Goal: Information Seeking & Learning: Learn about a topic

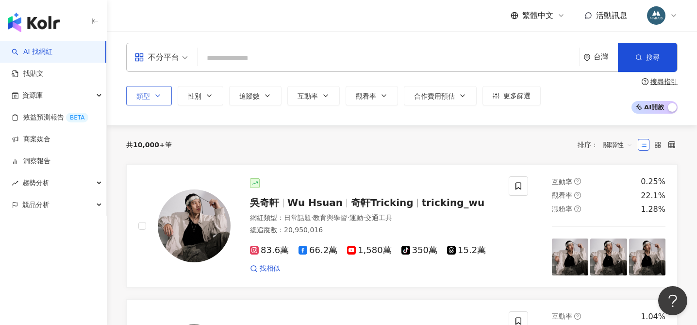
click at [154, 93] on icon "button" at bounding box center [158, 96] width 8 height 8
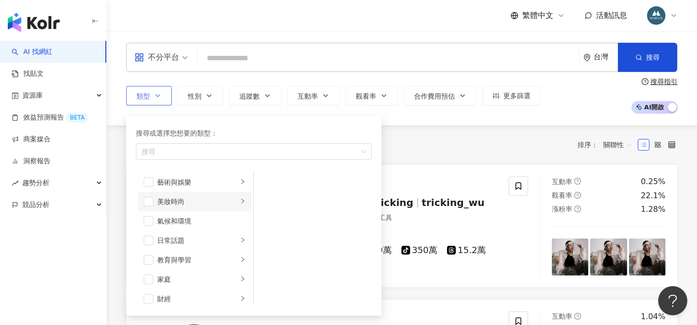
click at [247, 203] on li "美妝時尚" at bounding box center [195, 201] width 114 height 19
click at [270, 241] on span "button" at bounding box center [267, 241] width 10 height 10
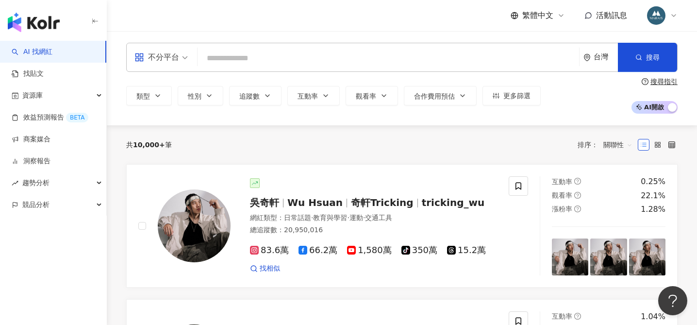
click at [413, 133] on div "共 10,000+ 筆 排序： 關聯性" at bounding box center [402, 144] width 552 height 39
click at [260, 96] on button "追蹤數" at bounding box center [255, 95] width 52 height 19
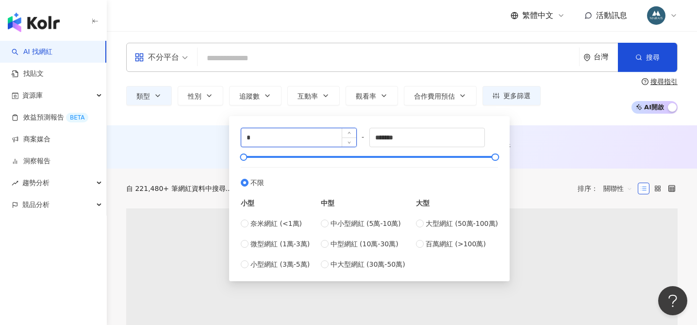
click at [255, 138] on input "*" at bounding box center [298, 137] width 115 height 18
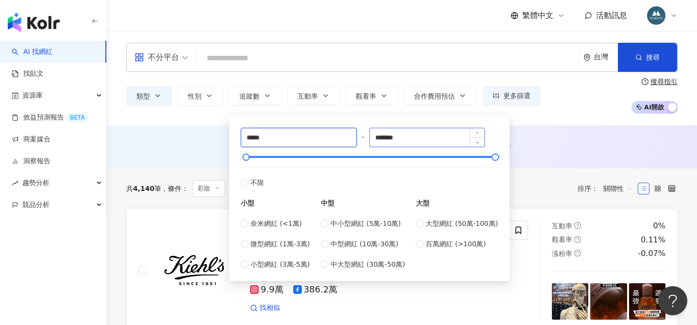
type input "*****"
click at [409, 136] on input "*******" at bounding box center [427, 137] width 115 height 18
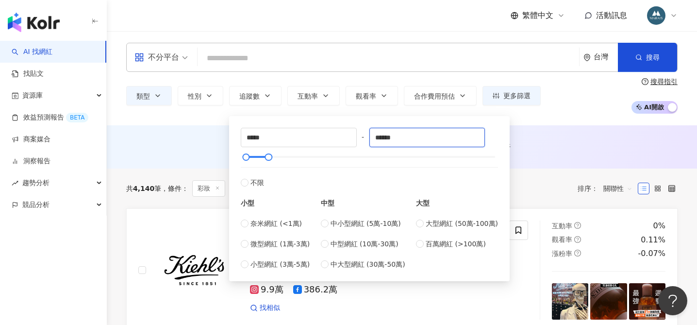
drag, startPoint x: 388, startPoint y: 139, endPoint x: 368, endPoint y: 137, distance: 19.5
click at [368, 137] on div "***** - ****** 不限 小型 奈米網紅 (<1萬) 微型網紅 (1萬-3萬) 小型網紅 (3萬-5萬) 中型 中小型網紅 (5萬-10萬) 中型網…" at bounding box center [369, 199] width 257 height 142
type input "******"
click at [561, 160] on div "AI 推薦 ： 無結果，請嘗試搜尋其他語言關鍵字或條件" at bounding box center [402, 146] width 591 height 43
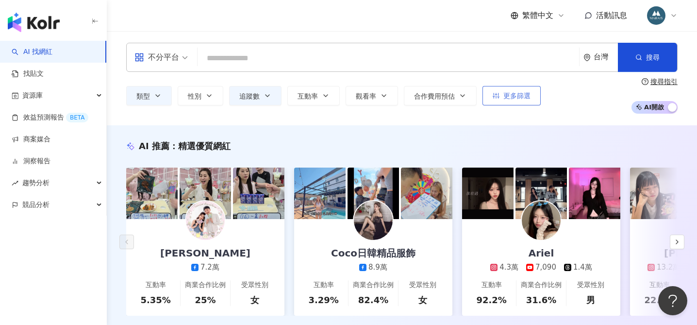
click at [510, 96] on span "更多篩選" at bounding box center [517, 96] width 27 height 8
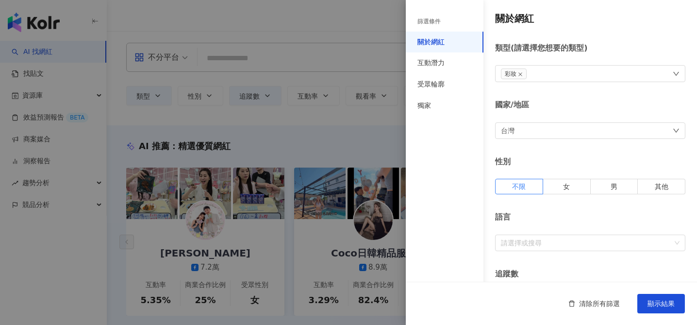
click at [350, 136] on div at bounding box center [348, 162] width 697 height 325
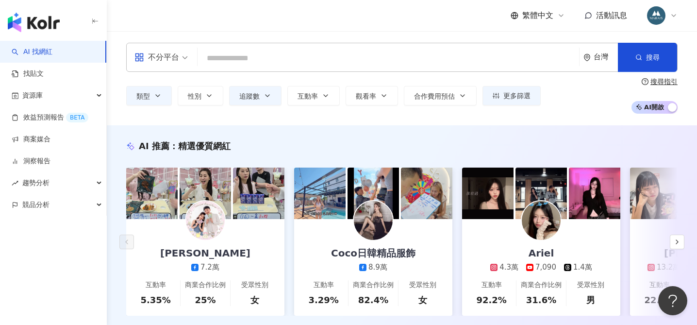
click at [542, 223] on img at bounding box center [541, 220] width 39 height 39
click at [518, 96] on span "更多篩選" at bounding box center [517, 96] width 27 height 8
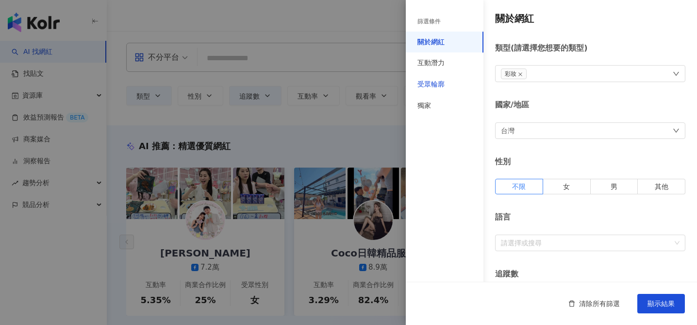
click at [444, 87] on div "受眾輪廓" at bounding box center [431, 85] width 27 height 10
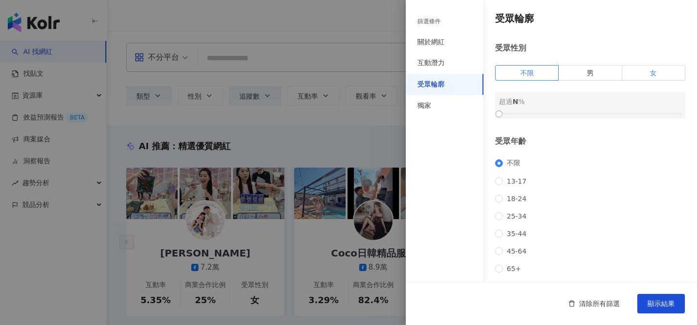
click at [661, 72] on label "女" at bounding box center [654, 73] width 63 height 16
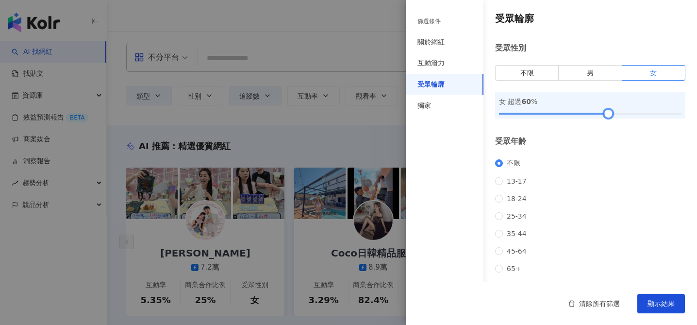
drag, startPoint x: 496, startPoint y: 113, endPoint x: 605, endPoint y: 115, distance: 108.8
click at [606, 115] on div at bounding box center [608, 113] width 5 height 5
click at [652, 305] on span "顯示結果" at bounding box center [661, 304] width 27 height 8
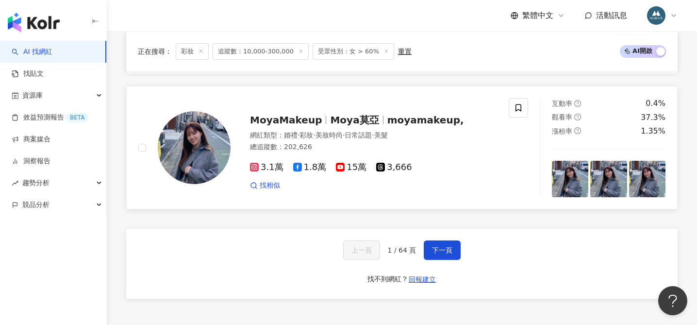
scroll to position [1782, 0]
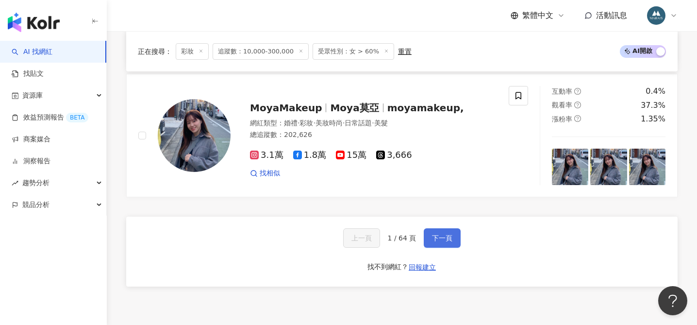
click at [451, 242] on button "下一頁" at bounding box center [442, 237] width 37 height 19
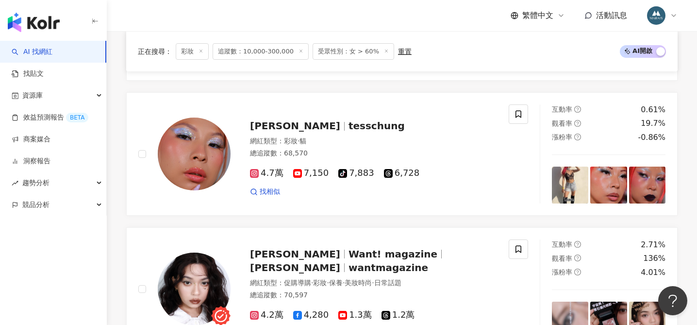
scroll to position [1894, 0]
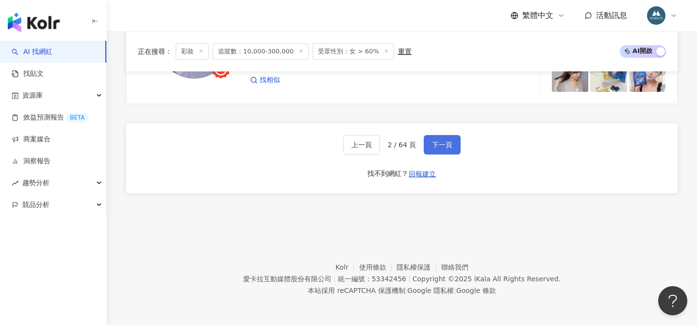
click at [444, 145] on span "下一頁" at bounding box center [442, 145] width 20 height 8
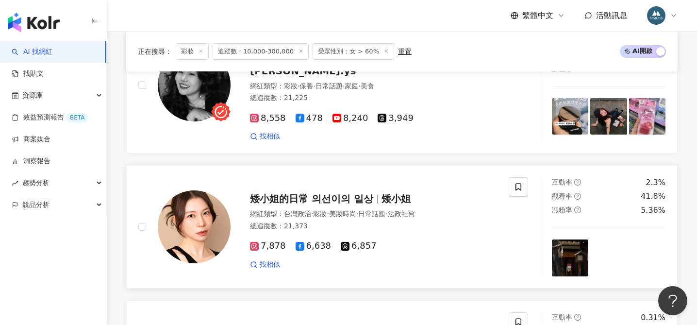
scroll to position [1471, 0]
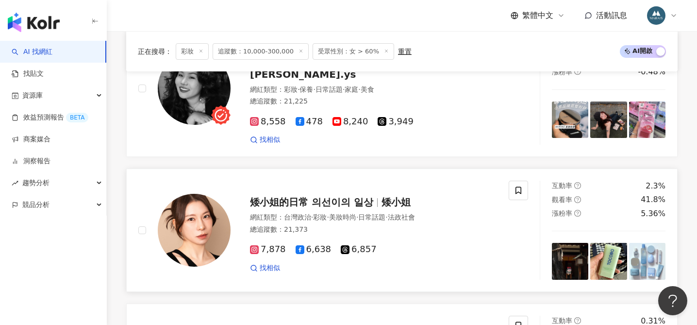
click at [348, 196] on span "矮小姐的日常 의선이의 일상" at bounding box center [311, 202] width 123 height 12
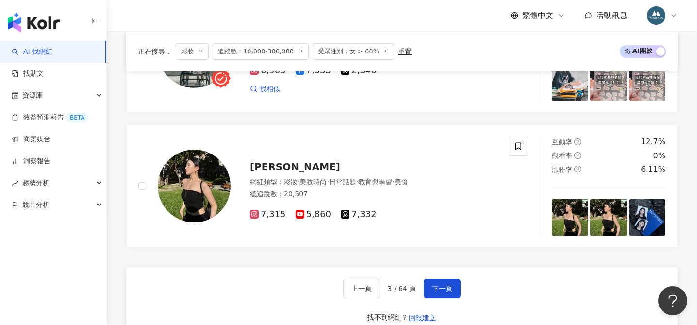
scroll to position [1762, 0]
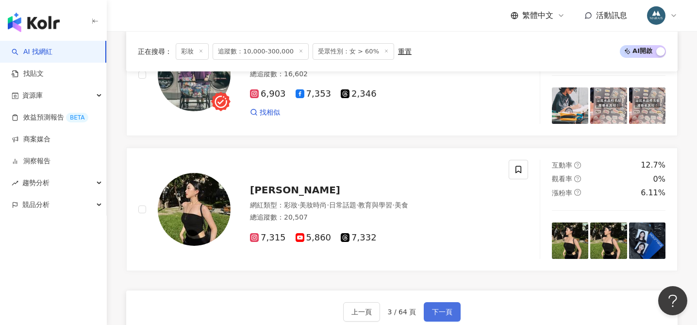
click at [438, 308] on span "下一頁" at bounding box center [442, 312] width 20 height 8
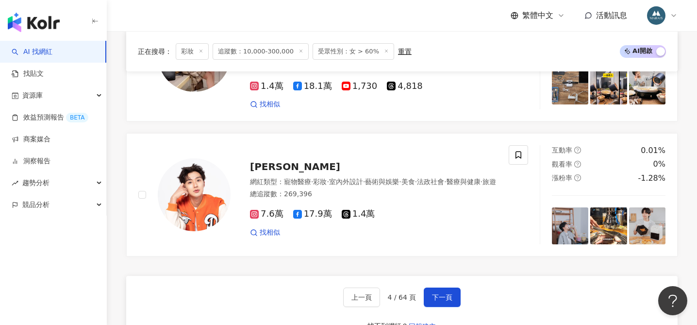
scroll to position [1796, 0]
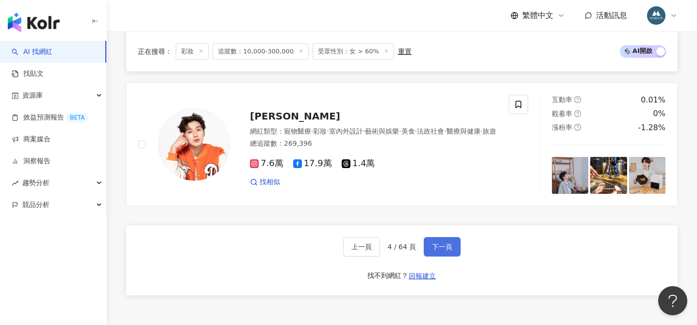
click at [444, 243] on span "下一頁" at bounding box center [442, 247] width 20 height 8
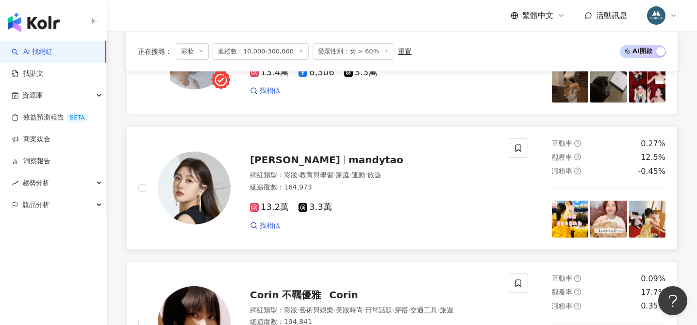
scroll to position [1092, 0]
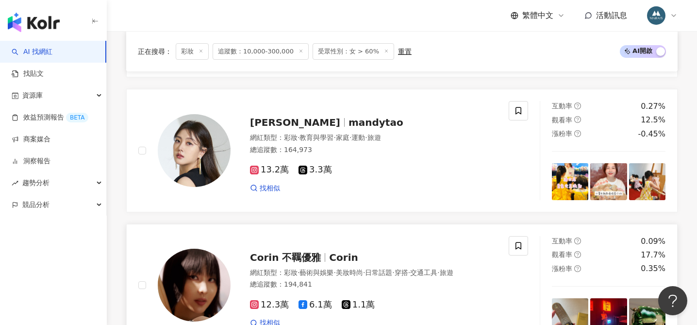
click at [301, 256] on span "Corin 不羈優雅" at bounding box center [285, 258] width 71 height 12
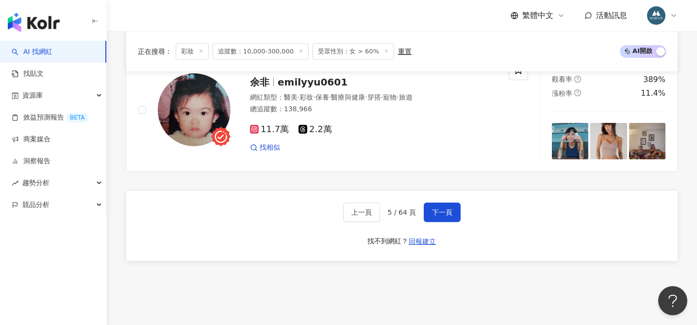
scroll to position [1844, 0]
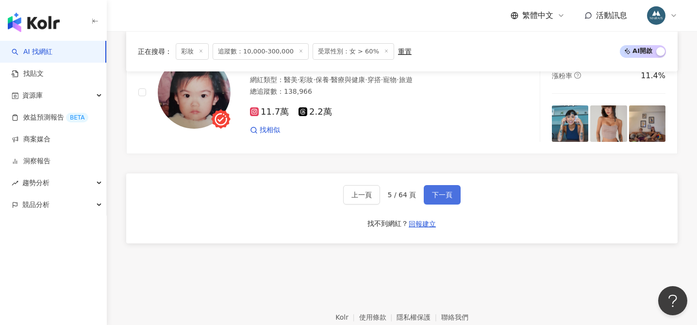
click at [439, 191] on span "下一頁" at bounding box center [442, 195] width 20 height 8
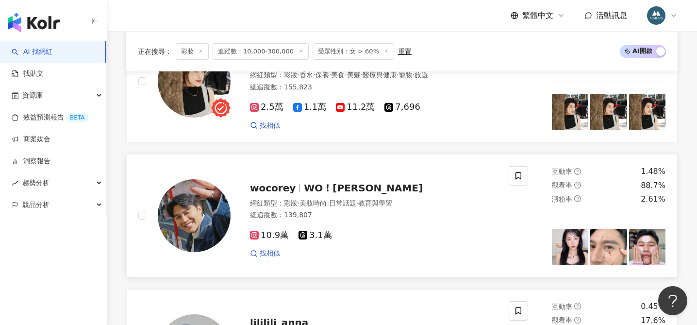
scroll to position [507, 0]
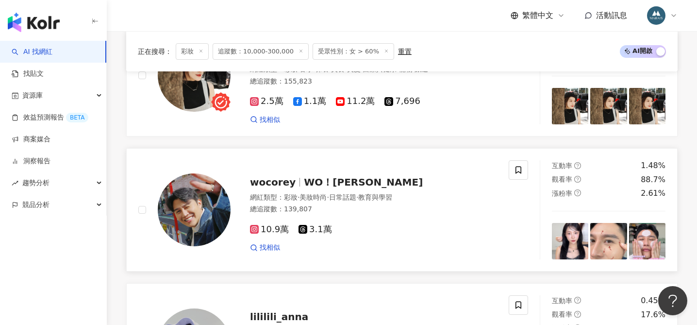
click at [360, 176] on span "WO！COREY 吳寇瑞" at bounding box center [363, 182] width 119 height 12
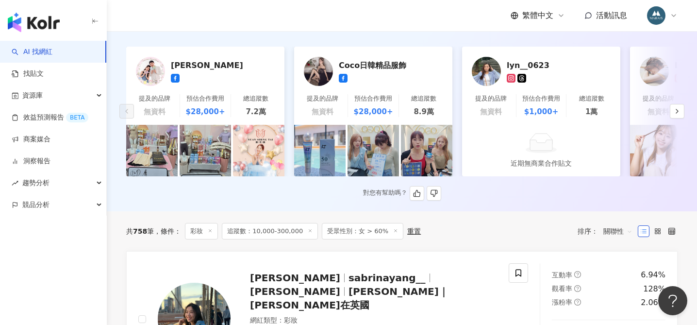
scroll to position [182, 0]
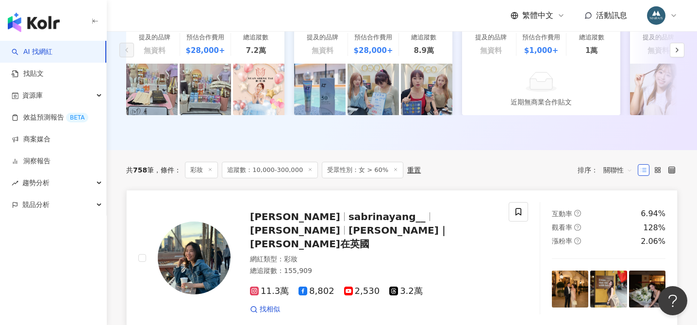
click at [349, 214] on span "sabrinayang__" at bounding box center [387, 217] width 77 height 12
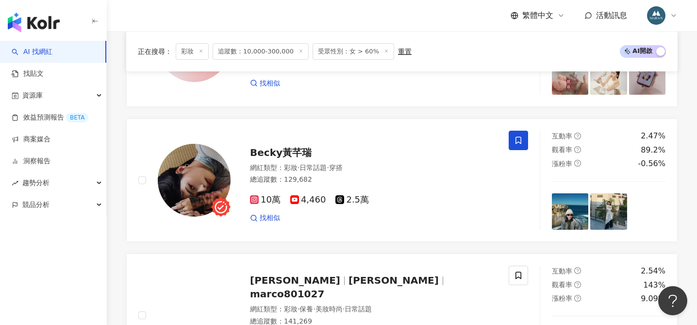
scroll to position [1875, 0]
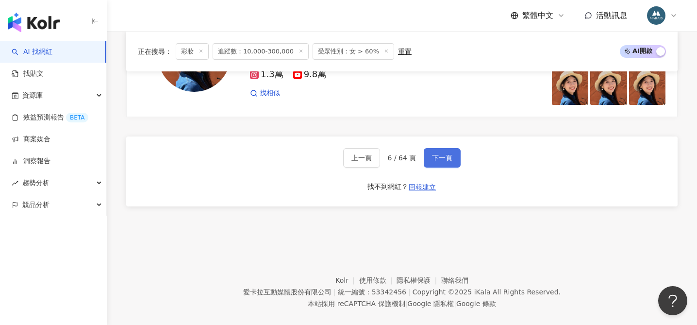
click at [441, 154] on span "下一頁" at bounding box center [442, 158] width 20 height 8
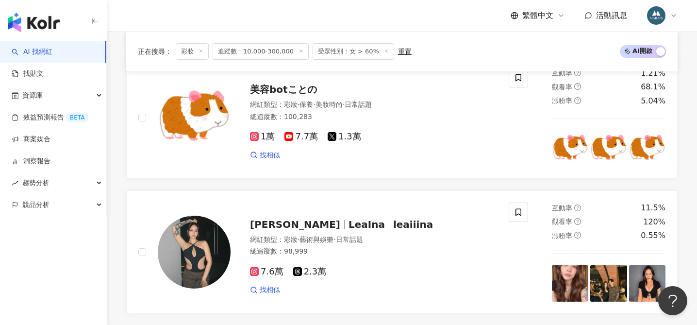
scroll to position [1665, 0]
click at [349, 226] on span "LeaIna" at bounding box center [371, 225] width 45 height 12
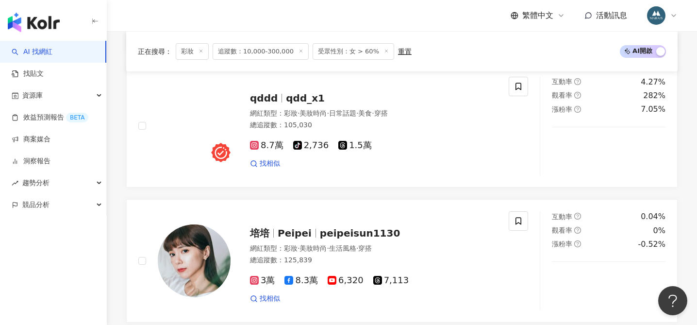
scroll to position [1248, 0]
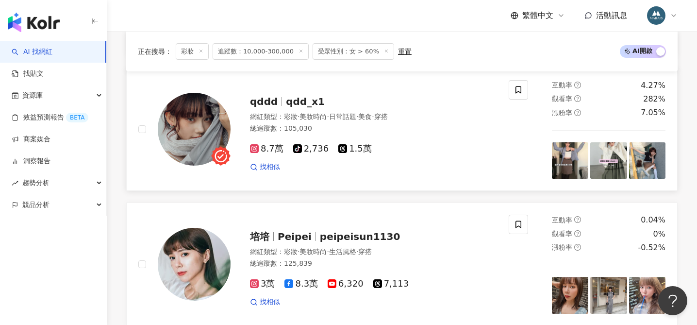
click at [298, 231] on span "Peipei" at bounding box center [295, 237] width 34 height 12
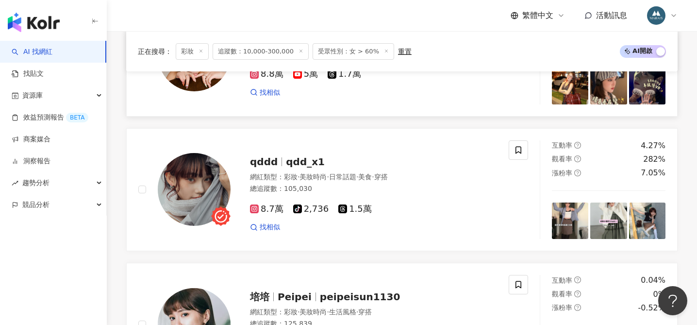
scroll to position [1214, 0]
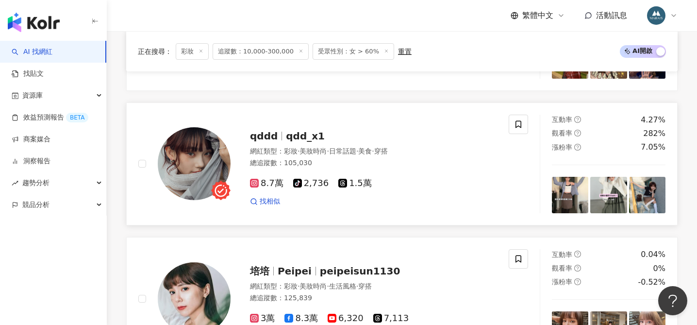
click at [286, 137] on span "qdd_x1" at bounding box center [305, 136] width 39 height 12
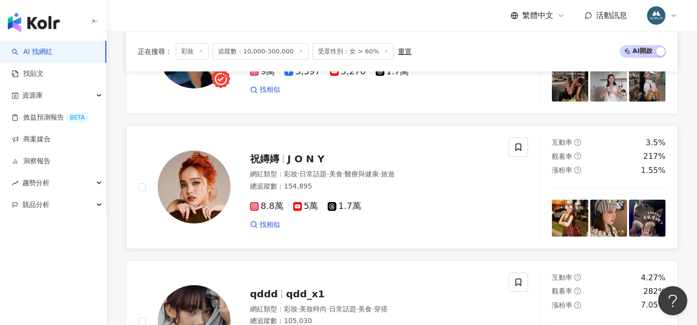
click at [290, 156] on span "J O N Y" at bounding box center [306, 159] width 37 height 12
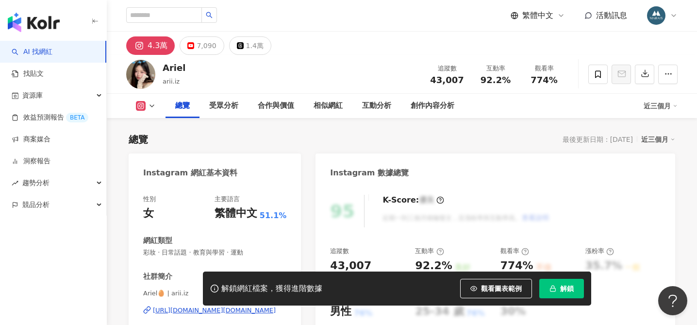
click at [556, 286] on icon "button" at bounding box center [553, 288] width 7 height 7
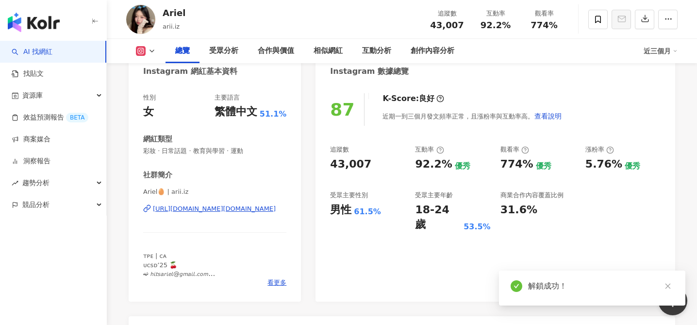
click at [230, 119] on div "繁體中文" at bounding box center [236, 111] width 43 height 15
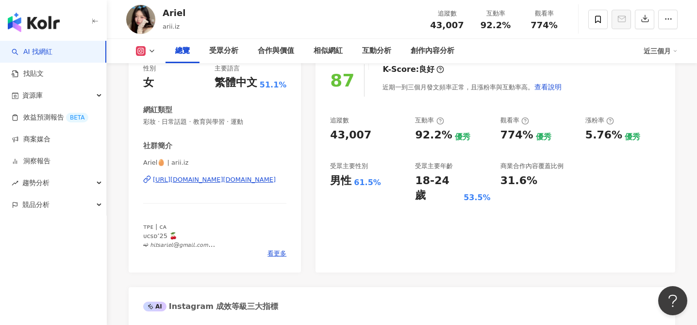
scroll to position [93, 0]
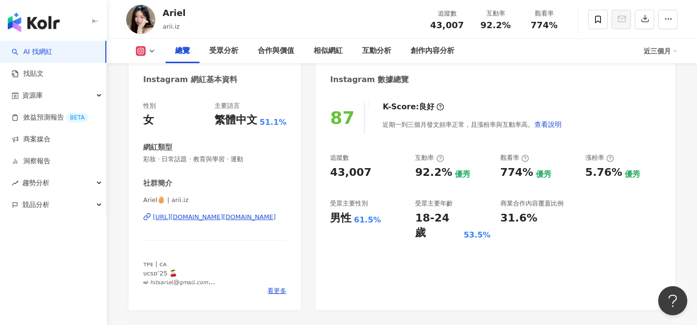
click at [221, 217] on div "https://www.instagram.com/arii.iz/" at bounding box center [214, 217] width 123 height 9
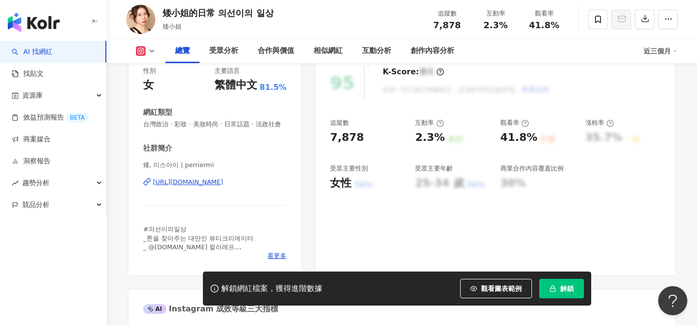
click at [219, 181] on div "https://www.instagram.com/perriermi/" at bounding box center [188, 182] width 70 height 9
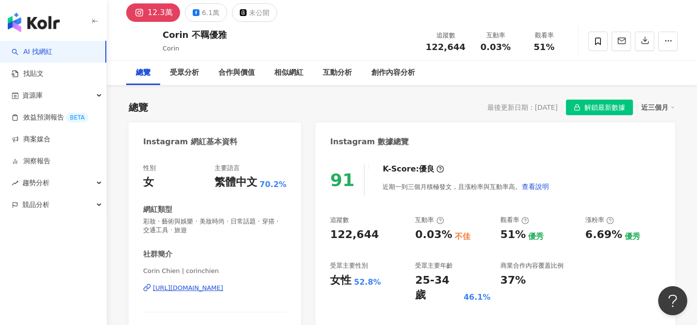
scroll to position [57, 0]
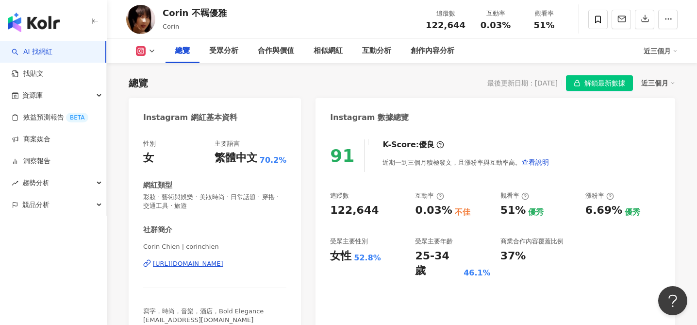
click at [222, 269] on div "Corin Chien | corinchien https://www.instagram.com/corinchien/" at bounding box center [214, 270] width 143 height 57
click at [223, 264] on div "https://www.instagram.com/corinchien/" at bounding box center [188, 263] width 70 height 9
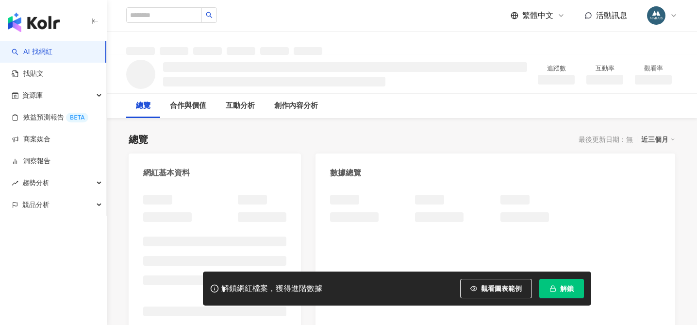
click at [560, 290] on button "解鎖" at bounding box center [562, 288] width 45 height 19
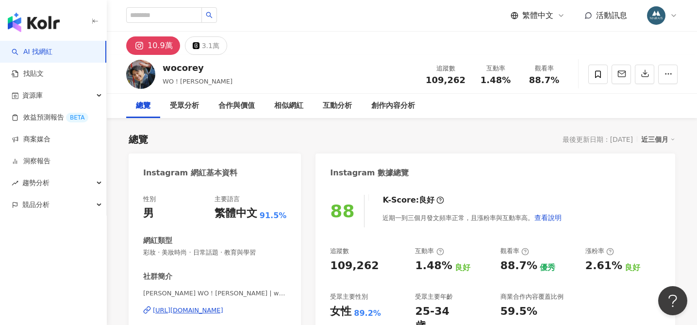
scroll to position [54, 0]
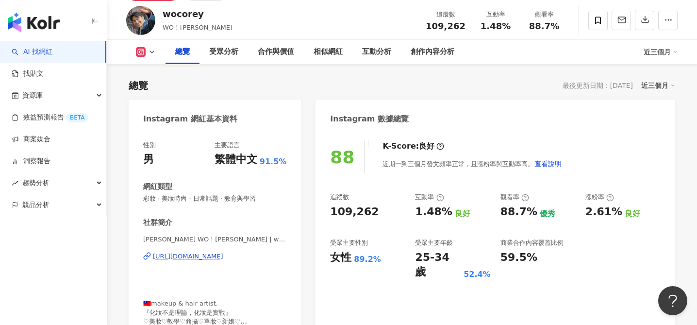
click at [208, 257] on div "[URL][DOMAIN_NAME]" at bounding box center [188, 256] width 70 height 9
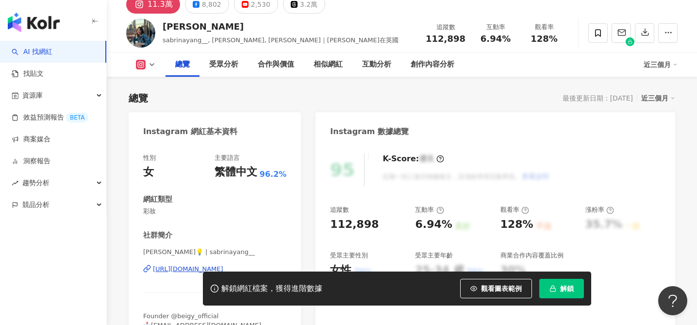
scroll to position [119, 0]
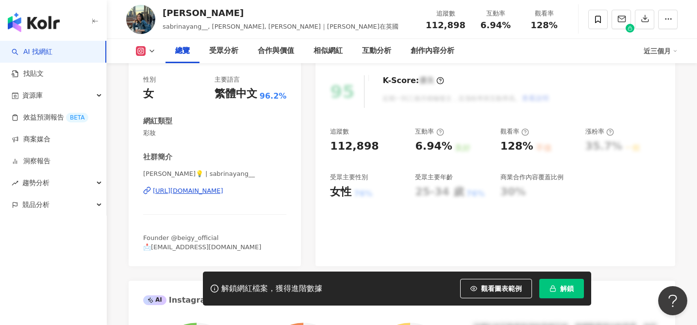
click at [219, 190] on div "[URL][DOMAIN_NAME]" at bounding box center [188, 191] width 70 height 9
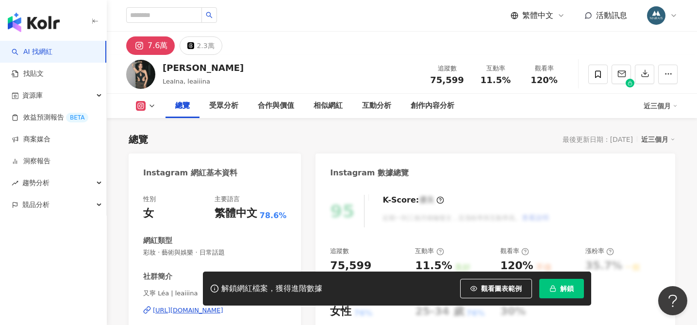
scroll to position [114, 0]
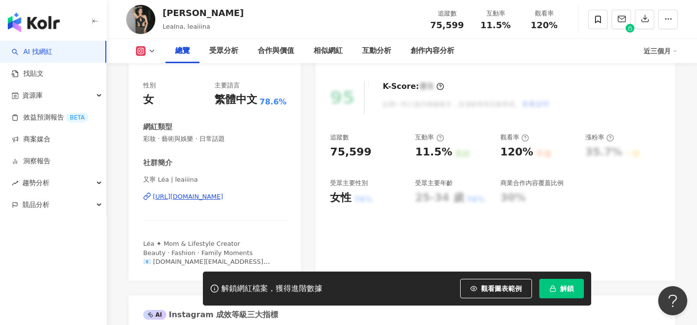
click at [207, 196] on div "https://www.instagram.com/leaiiina/" at bounding box center [188, 196] width 70 height 9
click at [566, 288] on span "解鎖" at bounding box center [568, 289] width 14 height 8
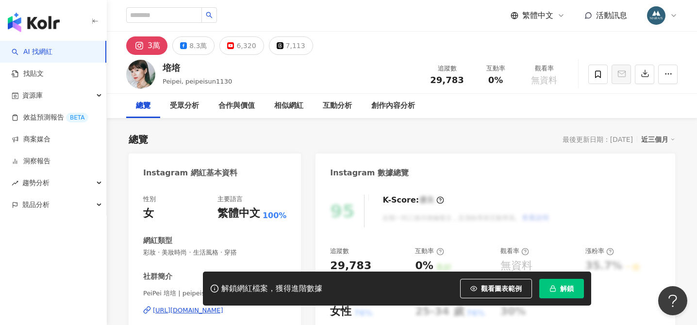
click at [563, 299] on div "解鎖網紅檔案，獲得進階數據 觀看圖表範例 解鎖" at bounding box center [397, 289] width 389 height 34
click at [557, 288] on button "解鎖" at bounding box center [562, 288] width 45 height 19
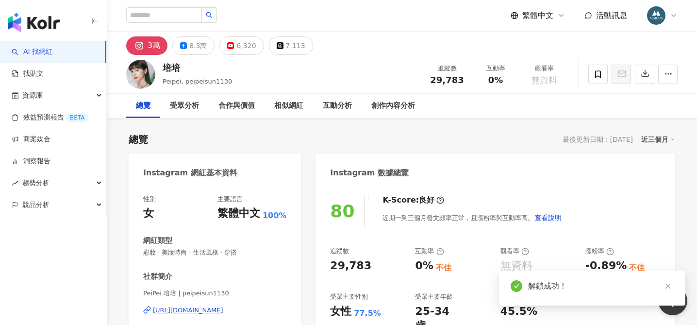
click at [223, 306] on div "[URL][DOMAIN_NAME]" at bounding box center [188, 310] width 70 height 9
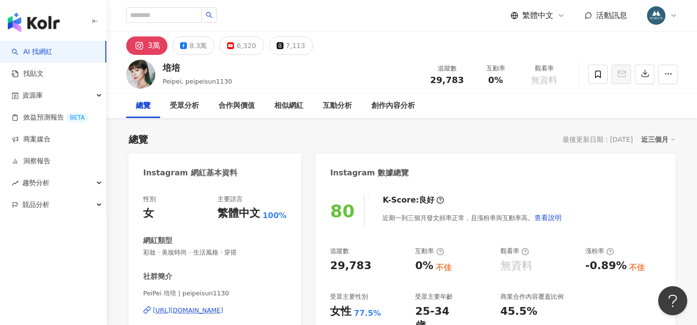
scroll to position [217, 0]
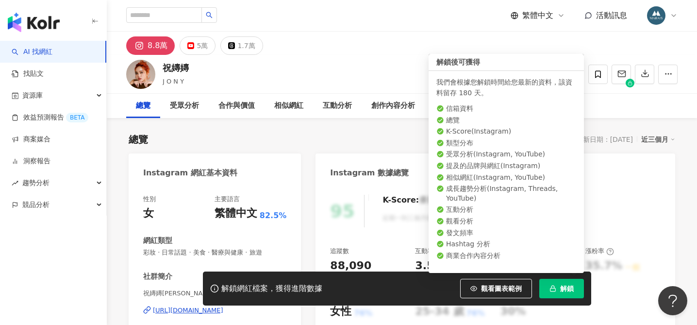
click at [565, 287] on span "解鎖" at bounding box center [568, 289] width 14 height 8
